Goal: Find contact information: Find contact information

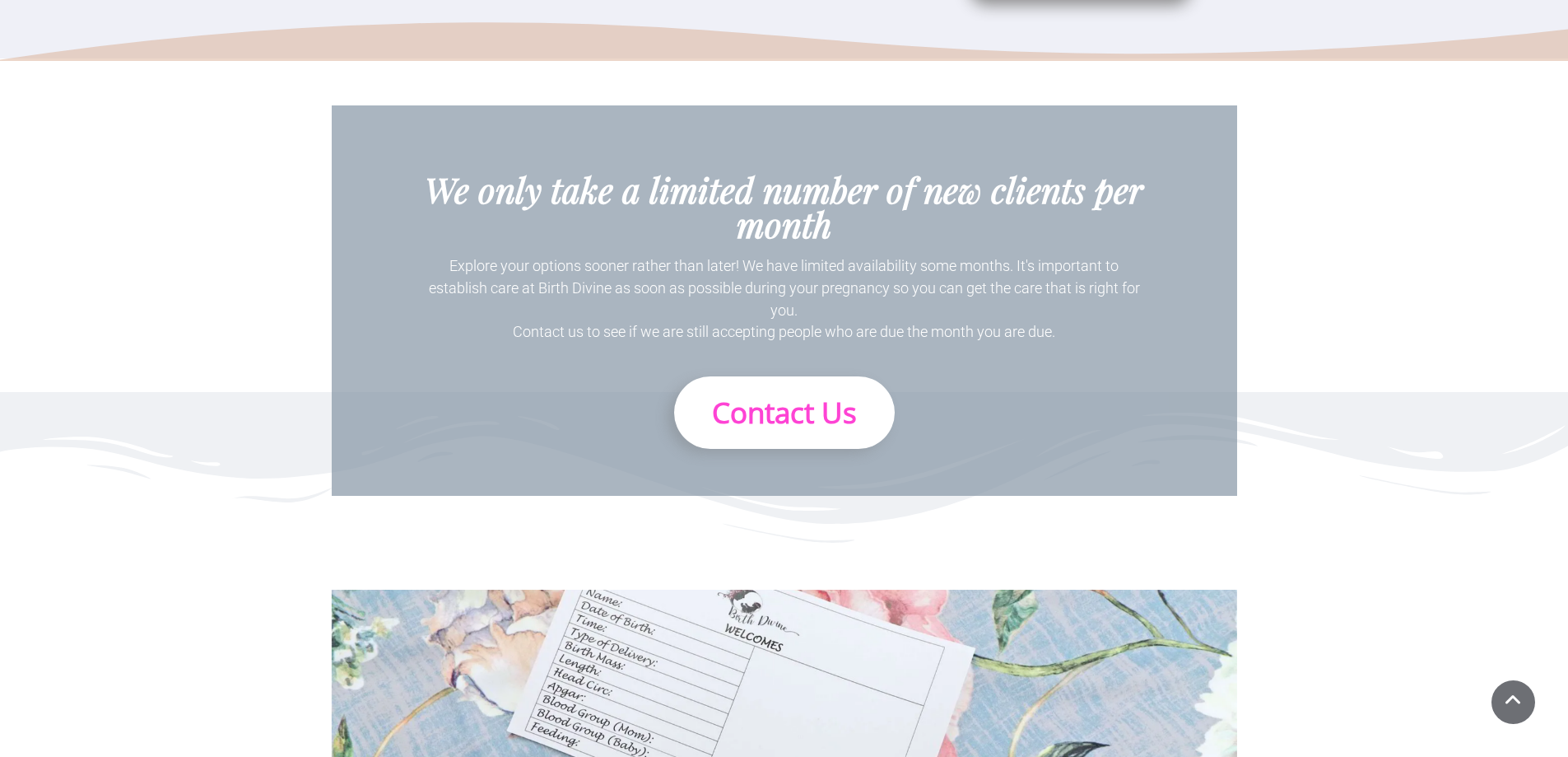
scroll to position [5292, 0]
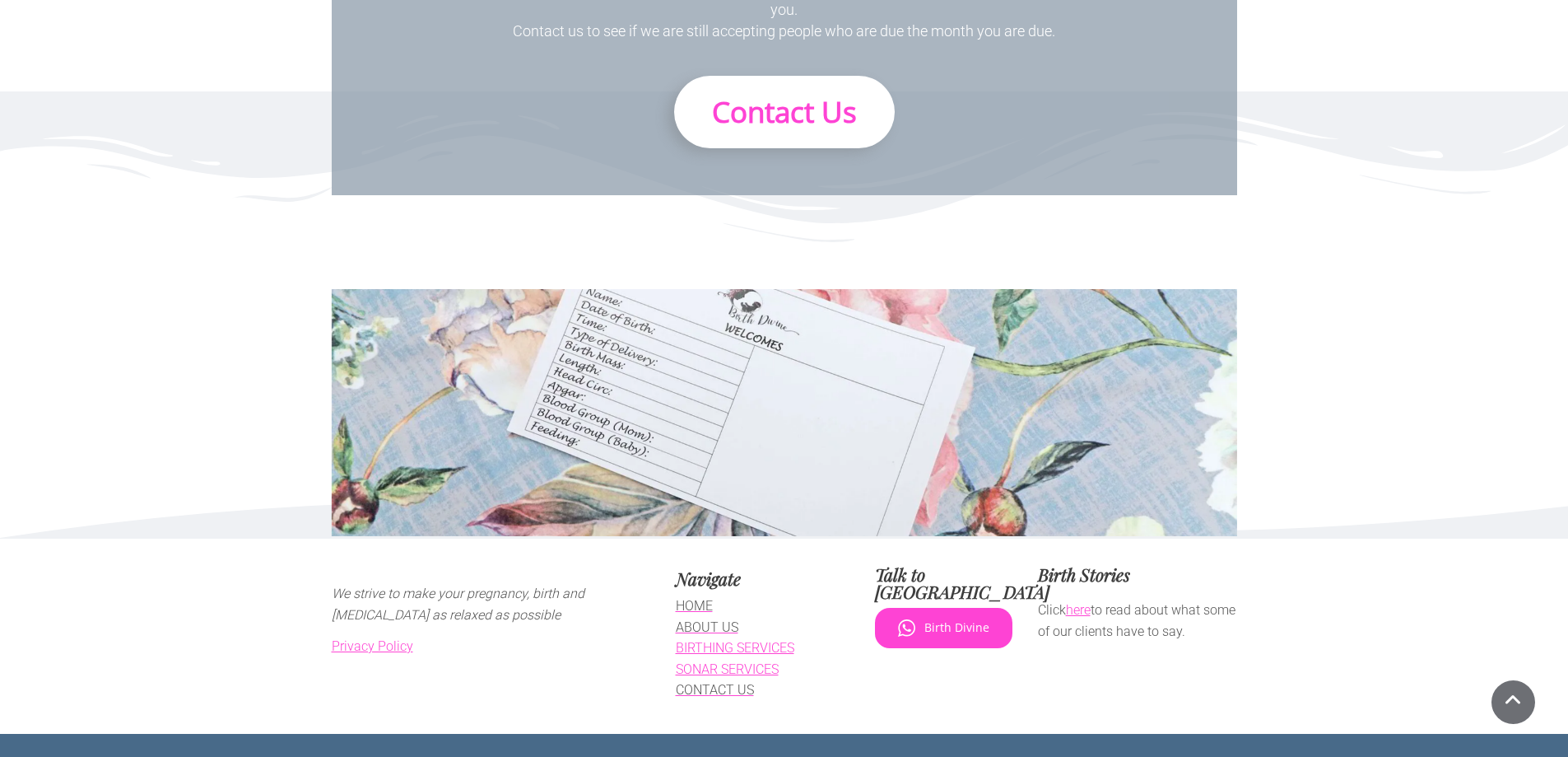
click at [716, 682] on span "CONTACT US" at bounding box center [714, 690] width 78 height 16
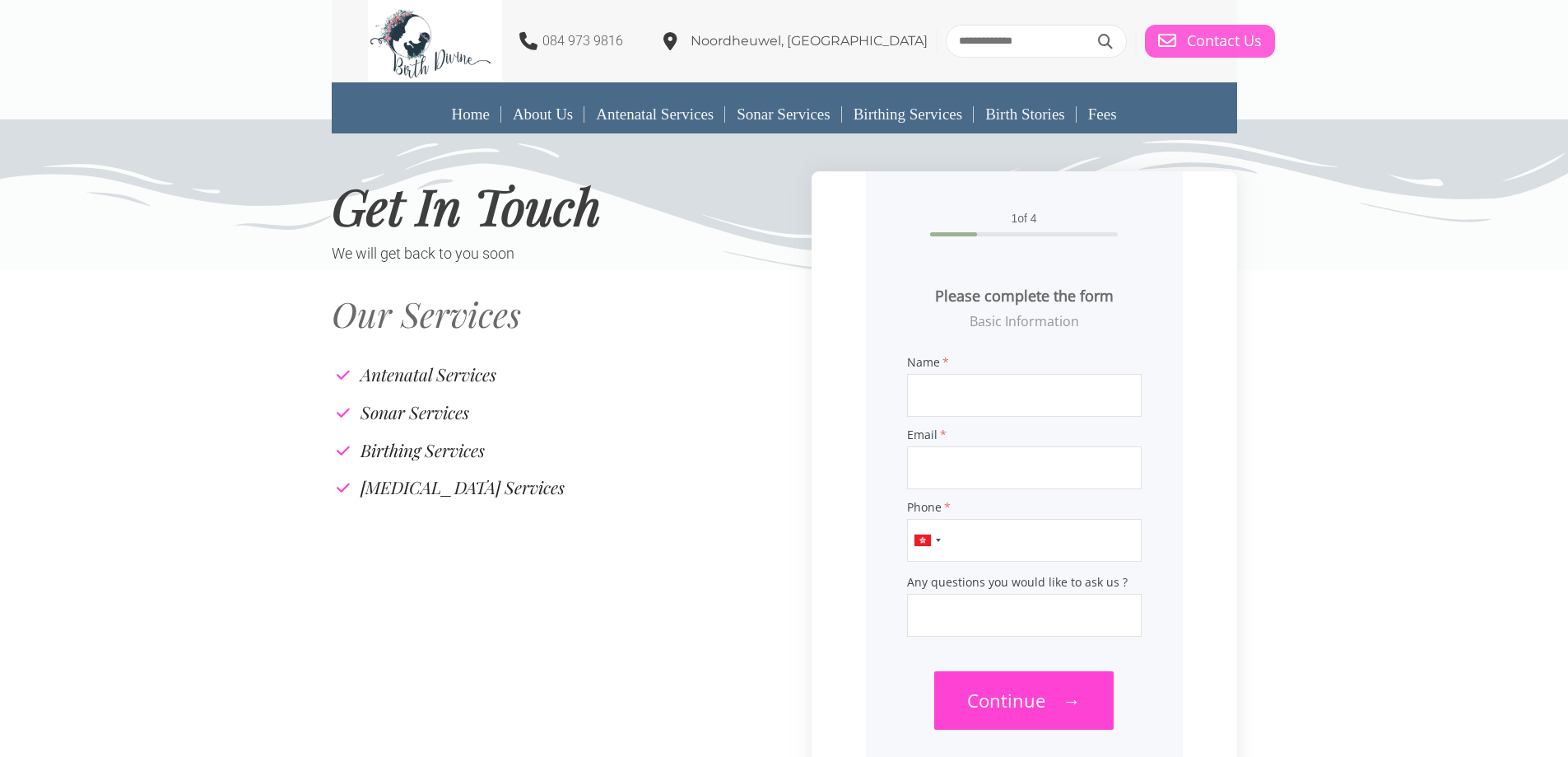
click at [1187, 39] on span "Contact Us" at bounding box center [1225, 41] width 75 height 18
click at [1158, 39] on icon at bounding box center [1167, 41] width 18 height 18
click at [152, 593] on div "Our Services Antenatal Services Sonar Services Birthing Services [MEDICAL_DATA]…" at bounding box center [784, 595] width 1568 height 651
click at [449, 122] on link "Home" at bounding box center [470, 114] width 61 height 38
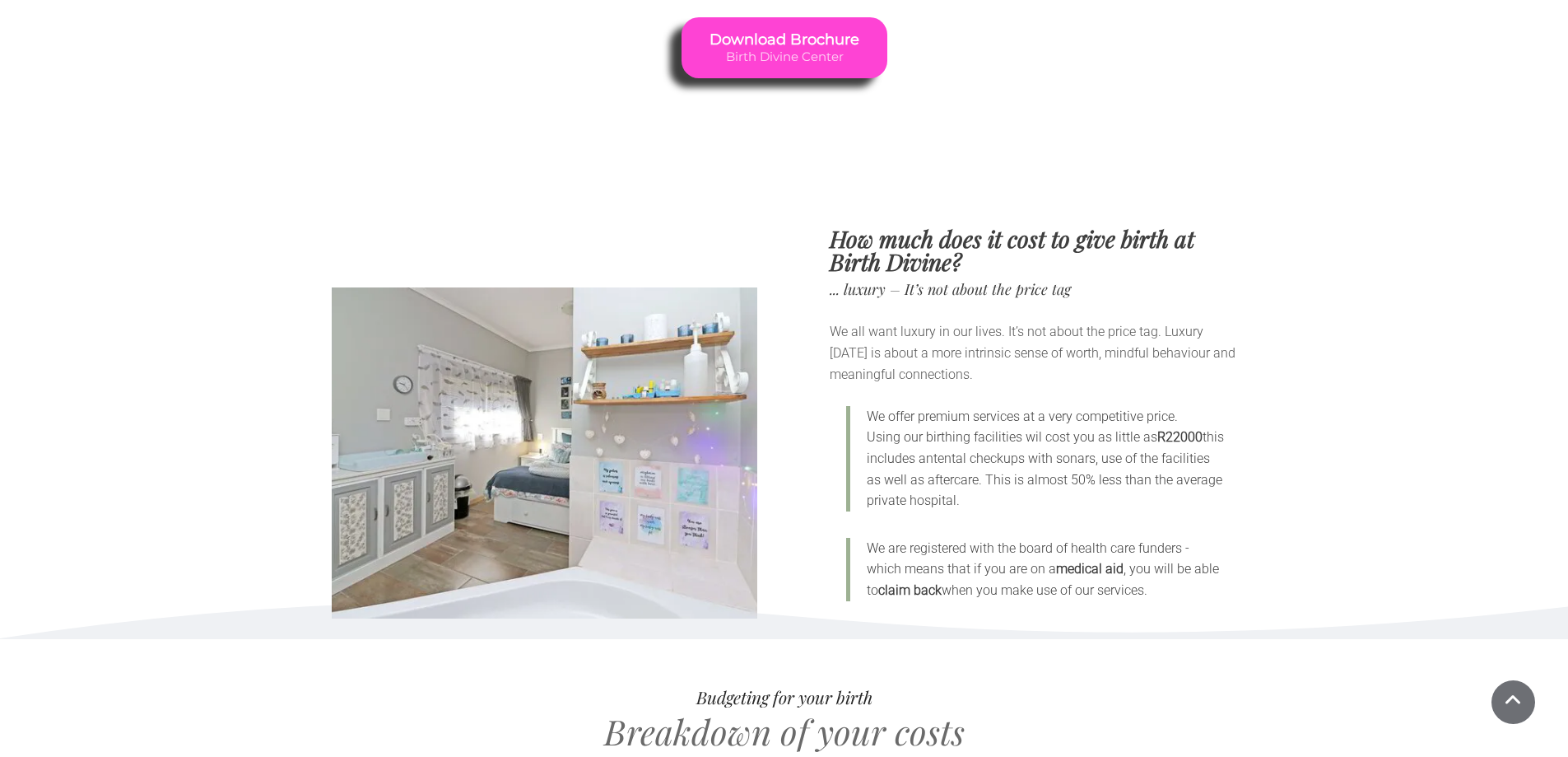
scroll to position [6586, 0]
